Goal: Task Accomplishment & Management: Manage account settings

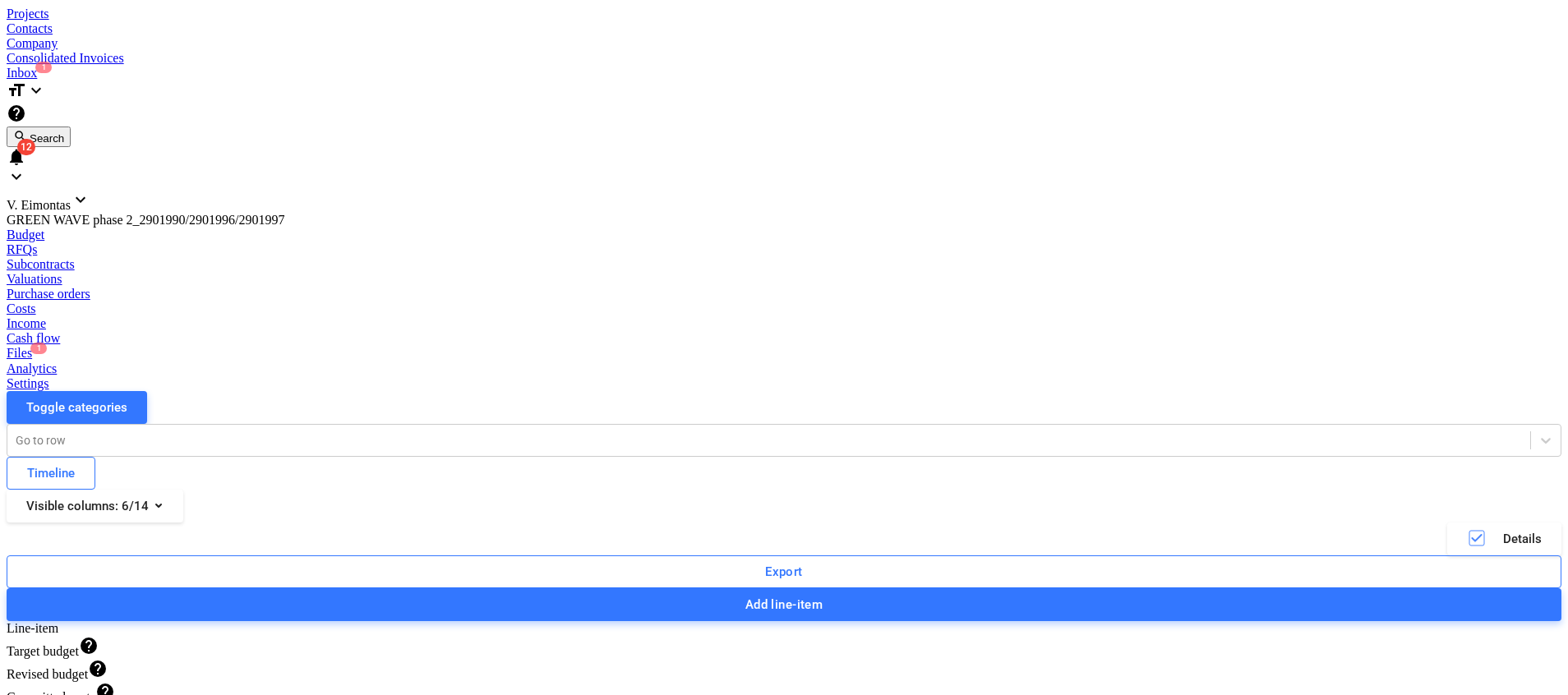
click at [47, 342] on span "1" at bounding box center [39, 348] width 17 height 12
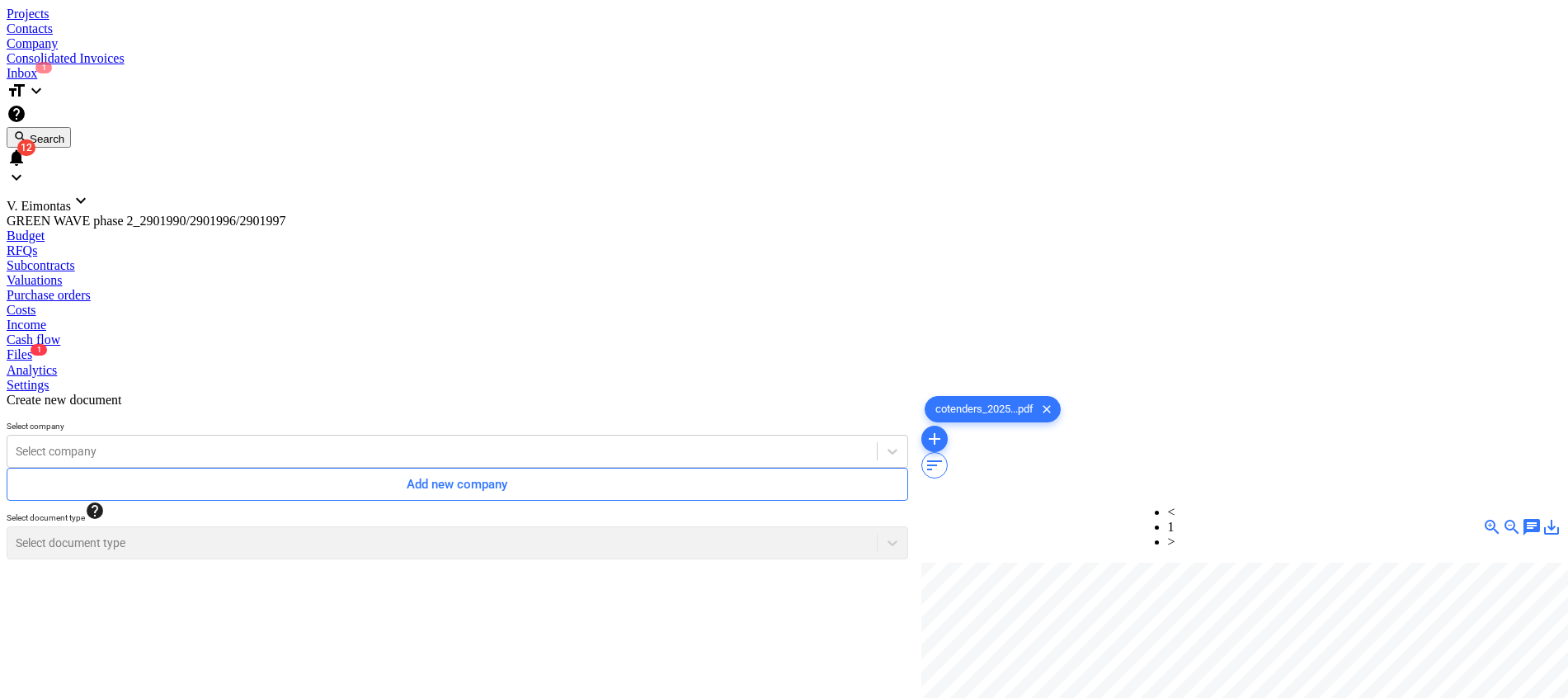
scroll to position [178, 66]
click at [1542, 517] on span "save_alt" at bounding box center [1551, 526] width 19 height 19
click at [789, 347] on div "Files 1" at bounding box center [784, 355] width 1554 height 15
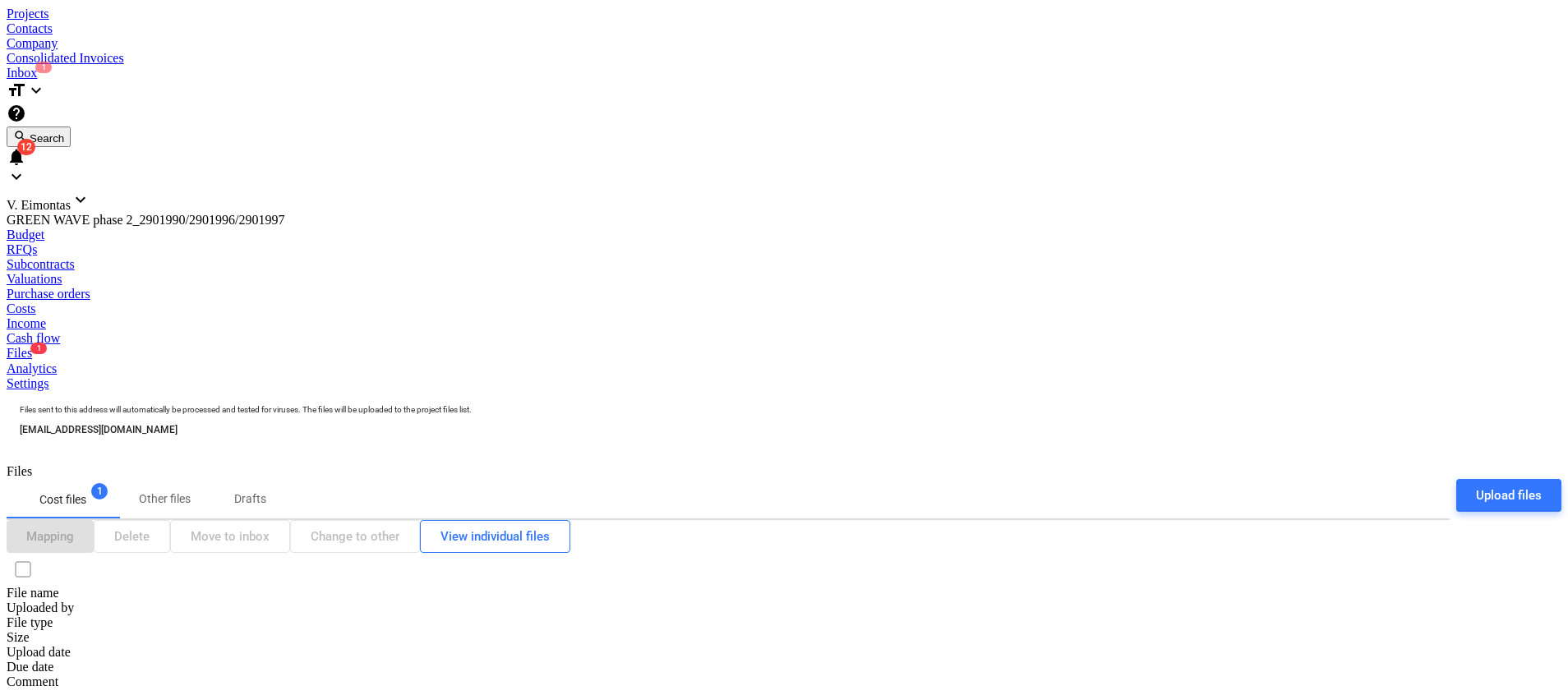
click at [39, 553] on input "checkbox" at bounding box center [23, 569] width 33 height 33
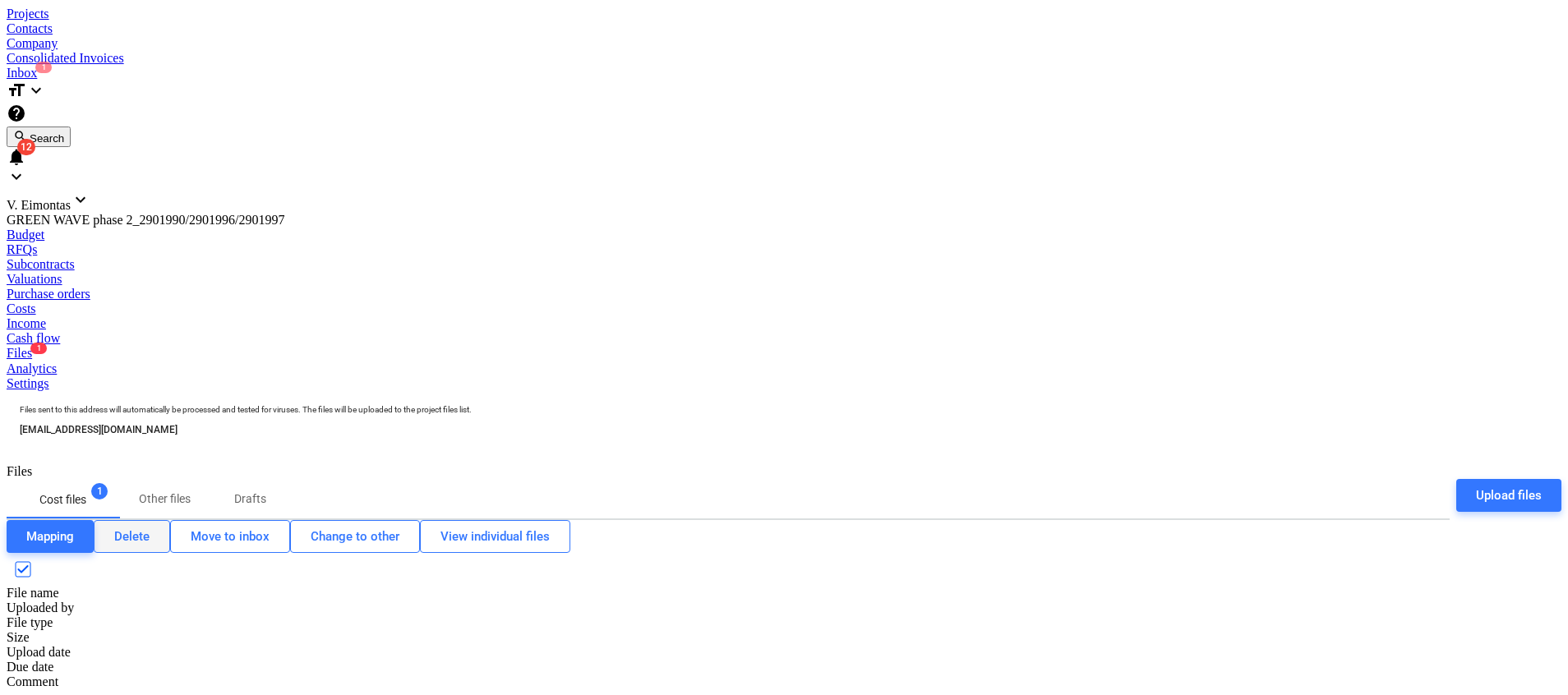
click at [150, 526] on div "Delete" at bounding box center [132, 536] width 35 height 21
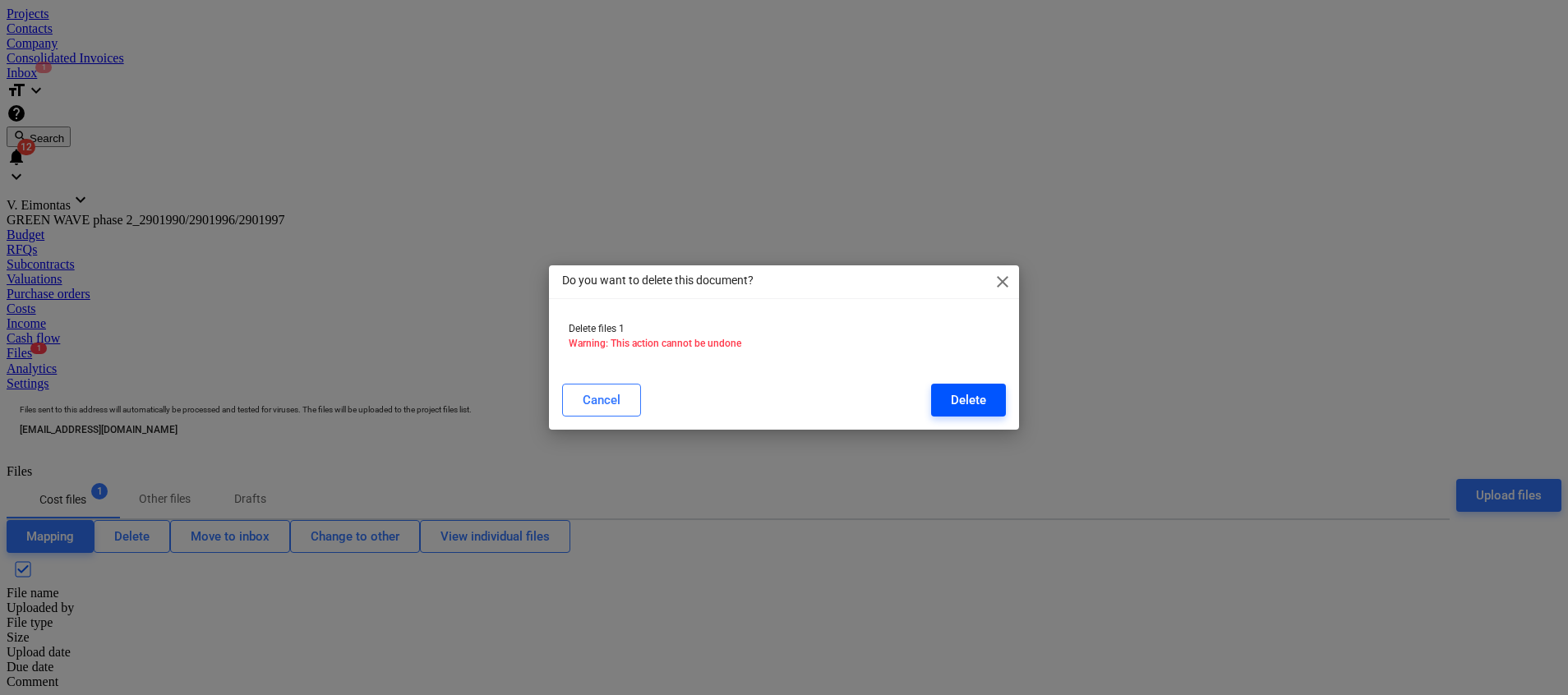
click at [972, 402] on div "Delete" at bounding box center [968, 400] width 35 height 21
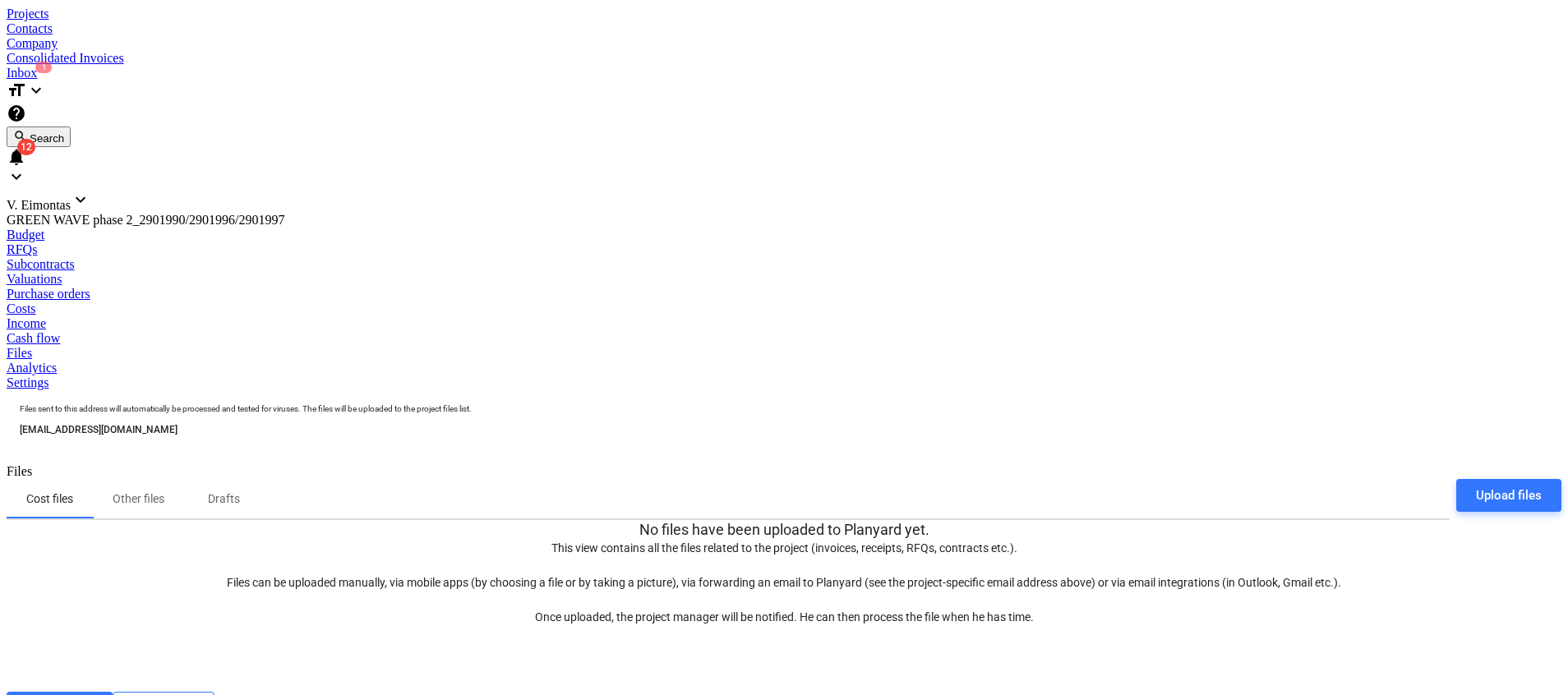
click at [190, 21] on div "Projects" at bounding box center [784, 14] width 1555 height 15
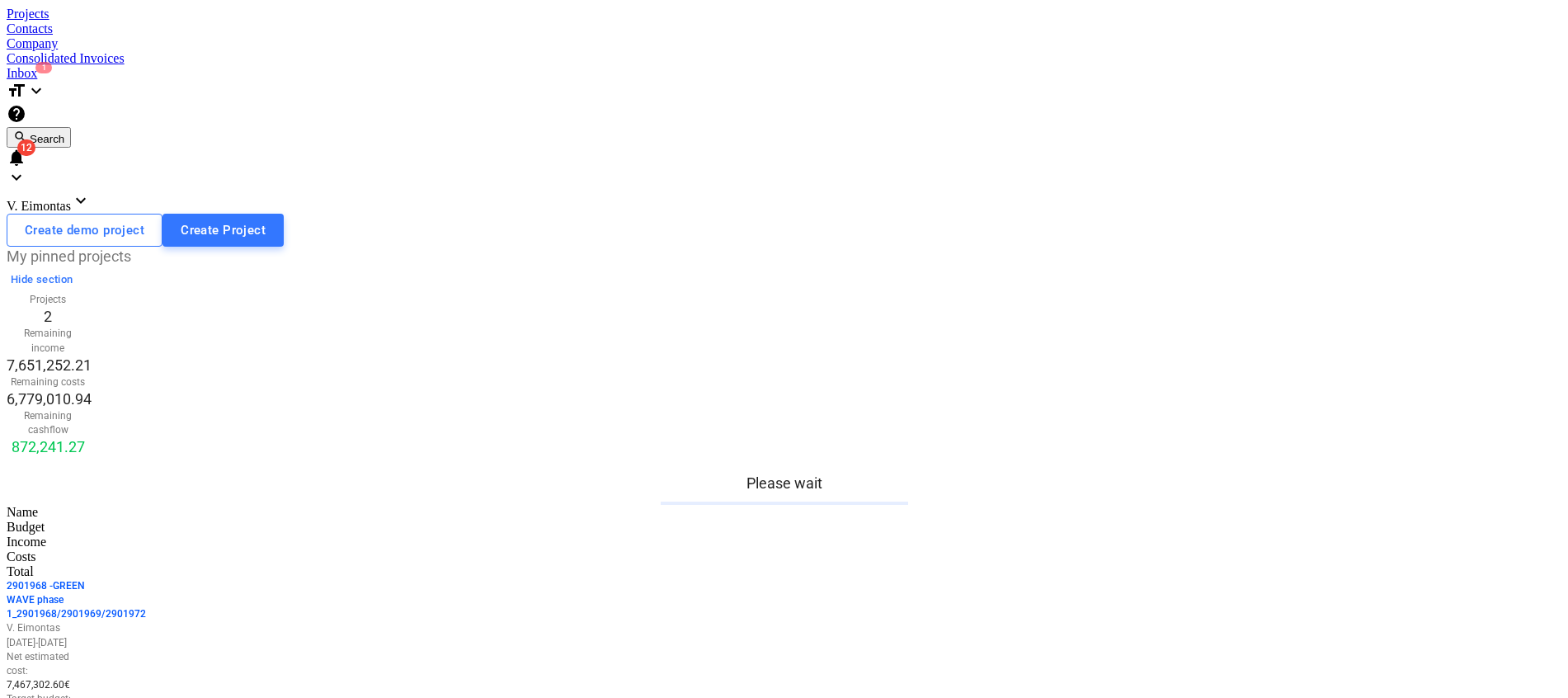
click at [160, 21] on div "Projects" at bounding box center [784, 14] width 1554 height 15
